Goal: Download file/media

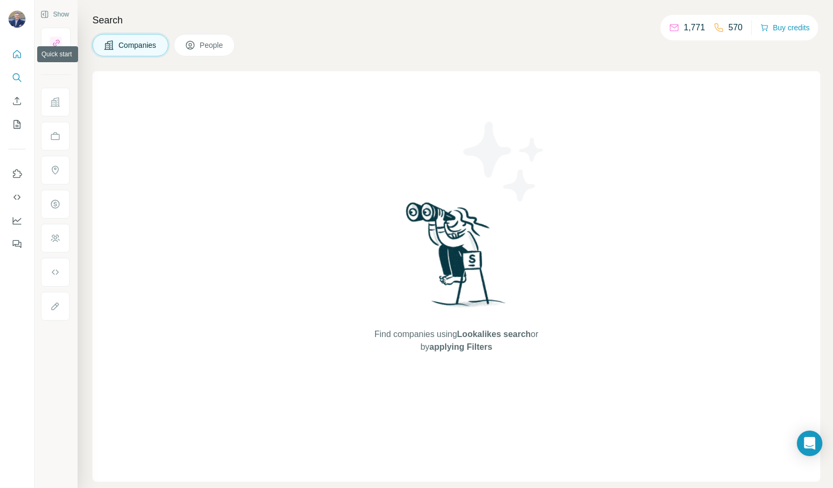
click at [15, 58] on icon "Quick start" at bounding box center [17, 54] width 11 height 11
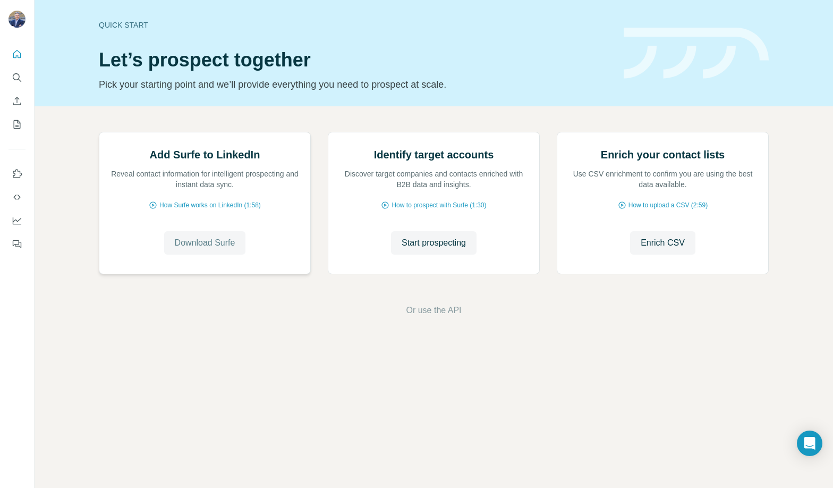
click at [216, 249] on span "Download Surfe" at bounding box center [205, 242] width 61 height 13
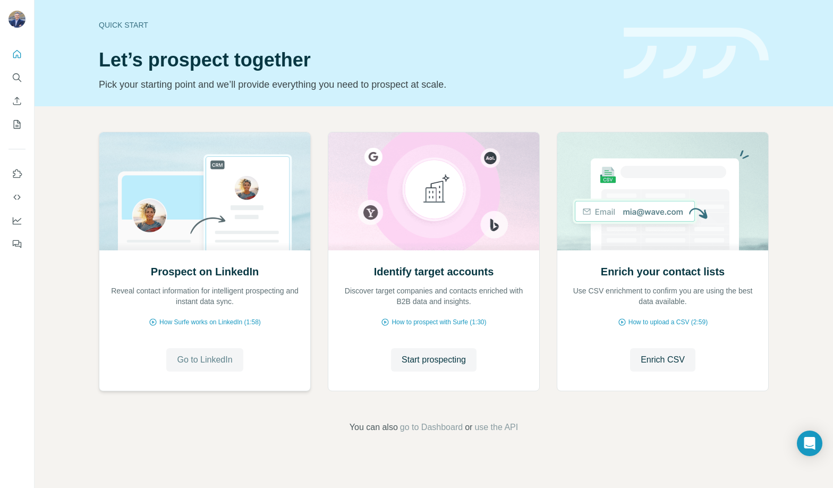
click at [203, 359] on span "Go to LinkedIn" at bounding box center [204, 359] width 55 height 13
